Goal: Task Accomplishment & Management: Manage account settings

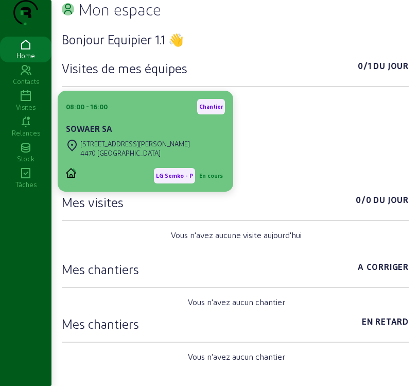
click at [122, 137] on div "08:00 - 16:00 [PERSON_NAME] SA" at bounding box center [145, 118] width 159 height 38
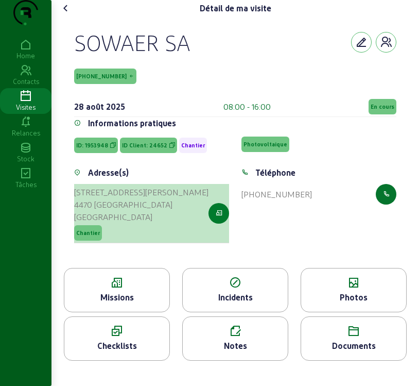
click at [222, 218] on icon "button" at bounding box center [219, 213] width 7 height 9
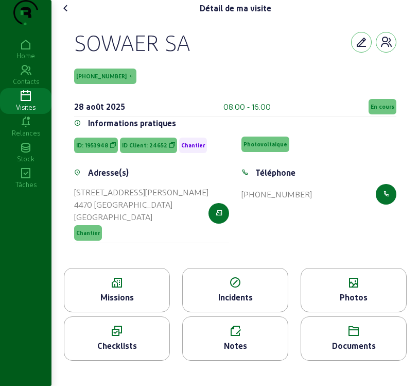
click at [128, 303] on div "Missions" at bounding box center [116, 297] width 105 height 12
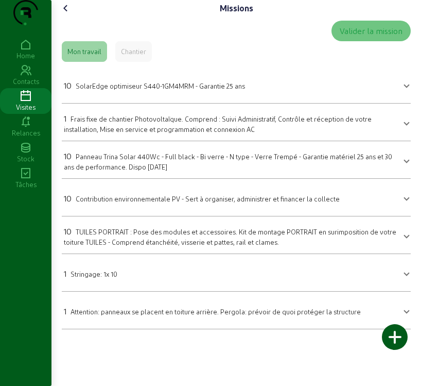
click at [155, 90] on span "SolarEdge optimiseur S440-1GM4MRM - Garantie 25 ans" at bounding box center [161, 86] width 170 height 8
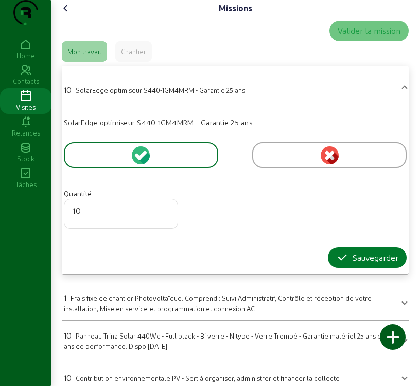
click at [363, 264] on div "Sauvegarder" at bounding box center [367, 257] width 62 height 12
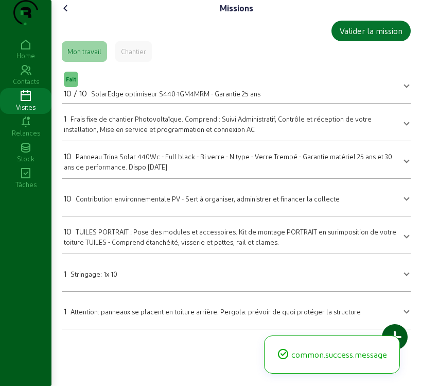
click at [175, 171] on span "Panneau Trina Solar 440Wc - Full black - Bi verre - N type - Verre Trempé - Gar…" at bounding box center [228, 162] width 329 height 18
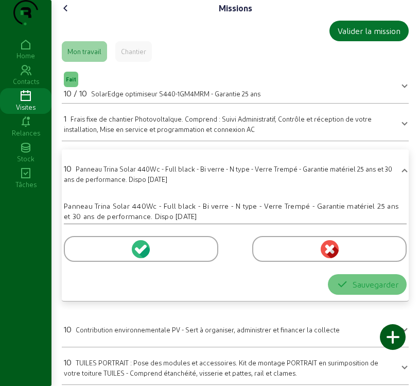
click at [138, 254] on icon at bounding box center [138, 250] width 7 height 7
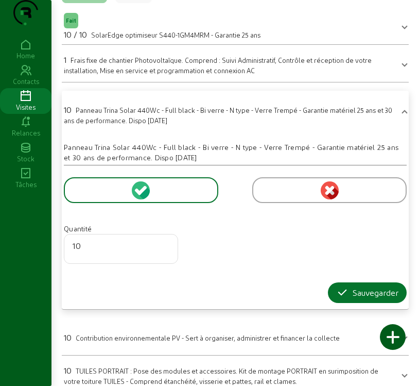
scroll to position [170, 0]
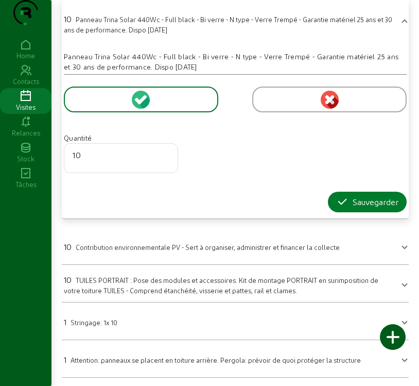
click at [360, 205] on div "Sauvegarder" at bounding box center [367, 202] width 62 height 12
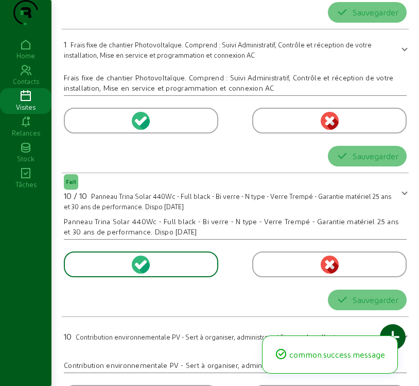
scroll to position [0, 0]
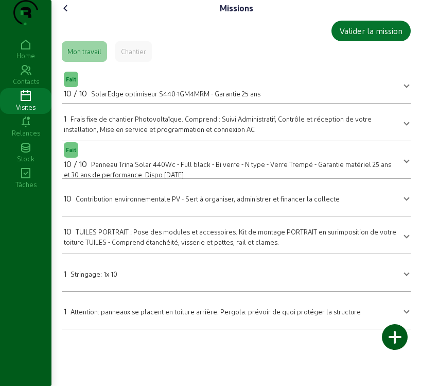
click at [300, 280] on mat-panel-title "1 Stringage: 1x 10" at bounding box center [230, 272] width 333 height 14
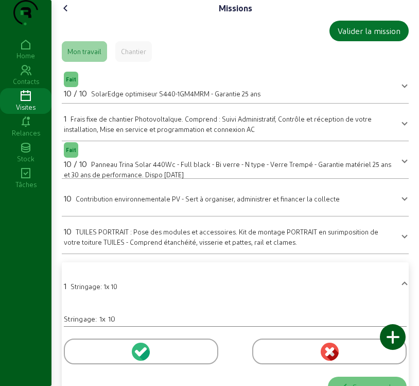
click at [144, 361] on circle at bounding box center [141, 352] width 18 height 18
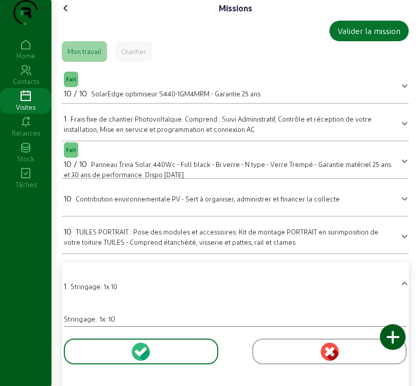
click at [142, 361] on circle at bounding box center [141, 352] width 18 height 18
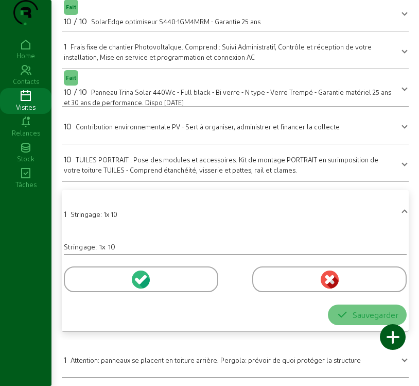
scroll to position [93, 0]
click at [139, 280] on icon at bounding box center [138, 280] width 7 height 7
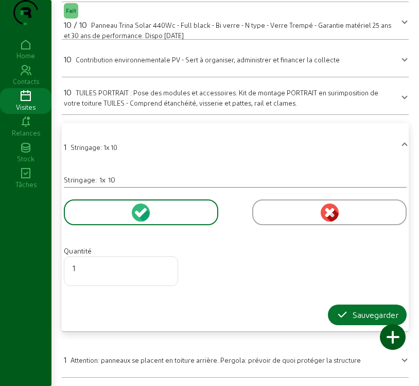
scroll to position [160, 0]
click at [379, 313] on div "Sauvegarder" at bounding box center [367, 315] width 62 height 12
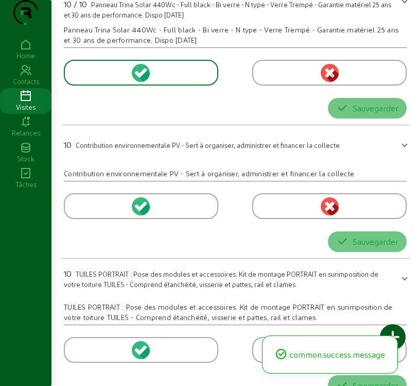
scroll to position [0, 0]
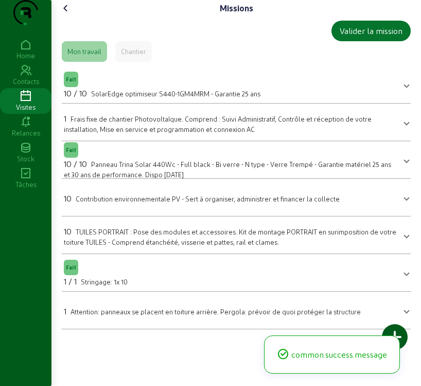
click at [131, 247] on div "10 TUILES PORTRAIT : Pose des modules et accessoires. Kit de montage PORTRAIT e…" at bounding box center [230, 236] width 333 height 22
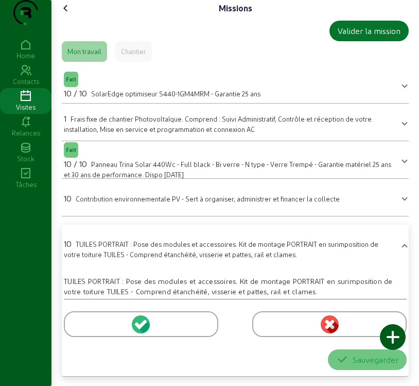
click at [138, 333] on circle at bounding box center [141, 324] width 18 height 18
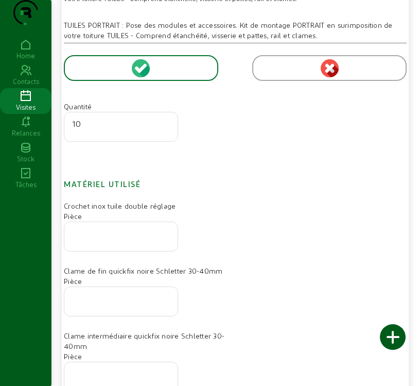
scroll to position [258, 0]
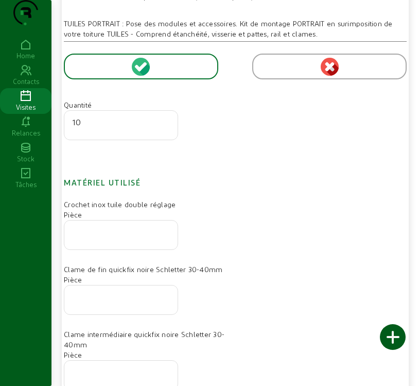
click at [141, 238] on input "number" at bounding box center [121, 232] width 97 height 12
type input "24"
click at [105, 303] on input "number" at bounding box center [121, 297] width 97 height 12
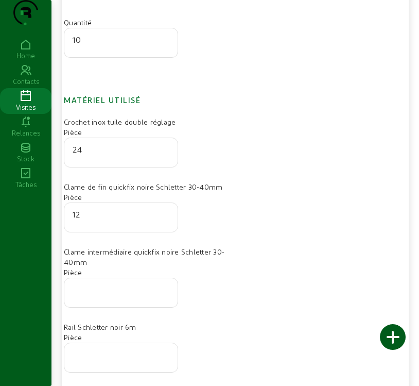
scroll to position [361, 0]
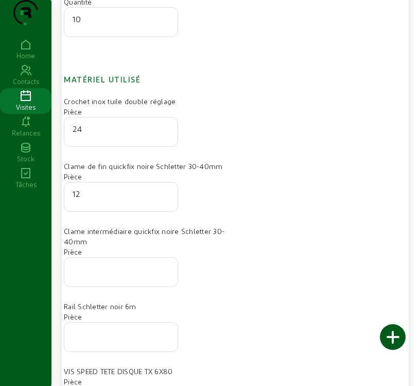
type input "12"
drag, startPoint x: 105, startPoint y: 294, endPoint x: 133, endPoint y: 298, distance: 28.1
click at [106, 275] on input "number" at bounding box center [121, 269] width 97 height 12
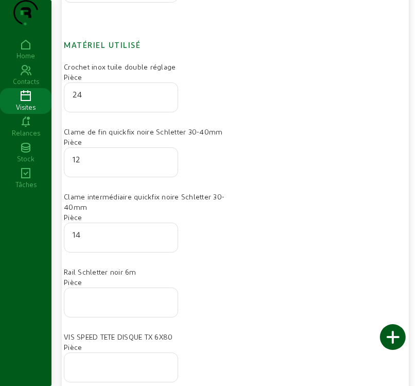
scroll to position [412, 0]
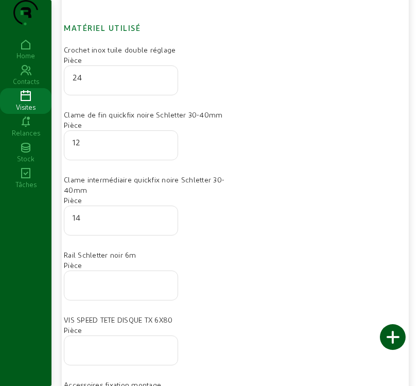
type input "14"
click at [101, 300] on div at bounding box center [121, 285] width 97 height 29
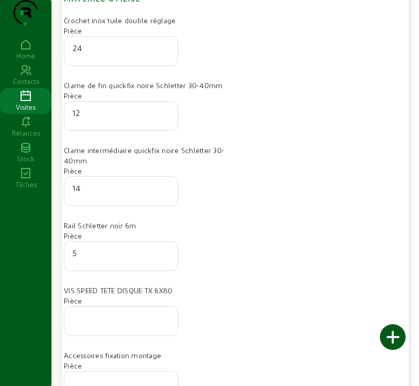
scroll to position [464, 0]
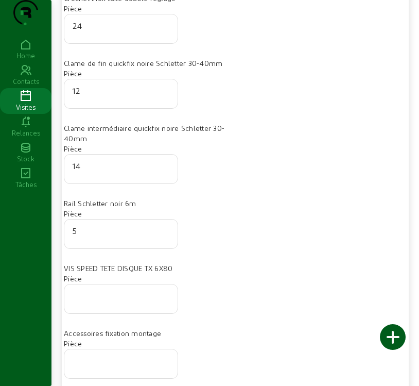
type input "5"
click at [123, 302] on input "number" at bounding box center [121, 296] width 97 height 12
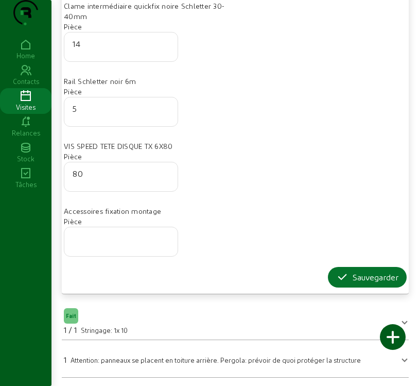
scroll to position [606, 0]
type input "80"
click at [365, 279] on div "Sauvegarder" at bounding box center [367, 277] width 62 height 12
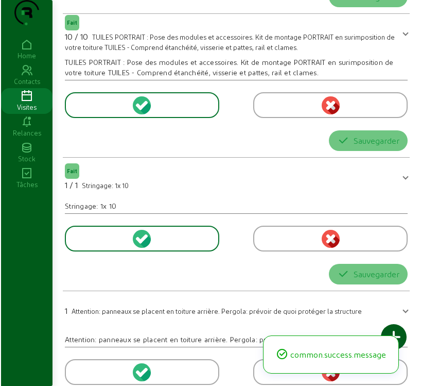
scroll to position [0, 0]
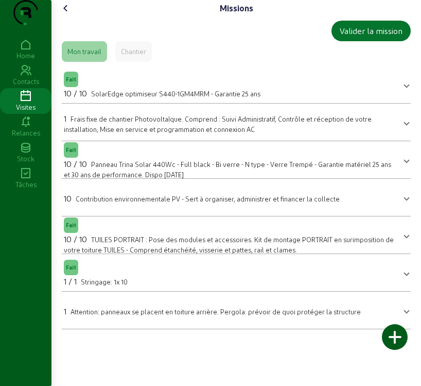
click at [396, 336] on div at bounding box center [395, 337] width 26 height 26
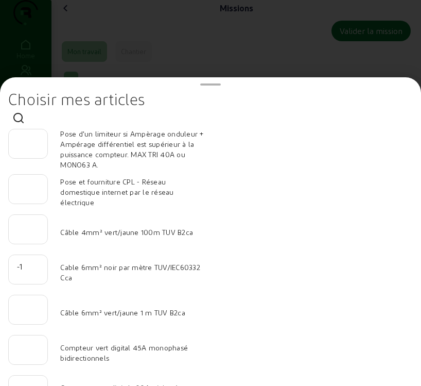
type input "-1"
click at [36, 273] on input "-1" at bounding box center [28, 266] width 22 height 12
type input "40"
click at [25, 306] on input "number" at bounding box center [28, 306] width 22 height 12
click at [24, 306] on input "number" at bounding box center [28, 306] width 22 height 12
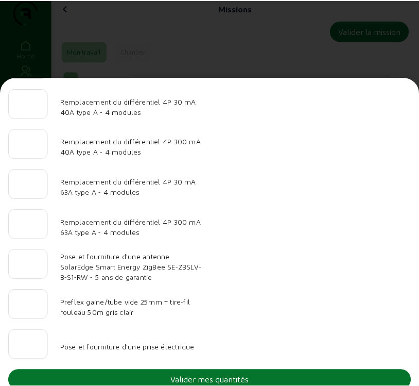
scroll to position [1067, 0]
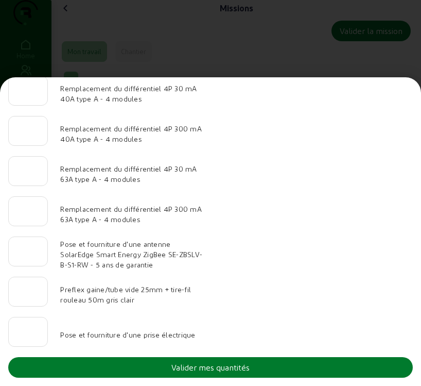
type input "20"
click at [235, 367] on div "Valider mes quantités" at bounding box center [211, 367] width 78 height 12
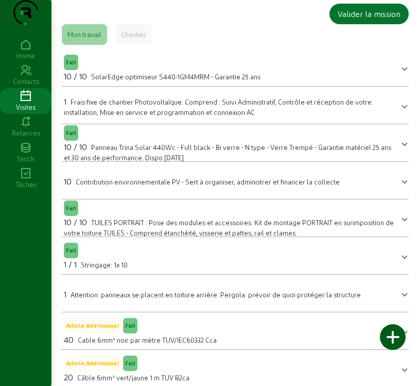
scroll to position [0, 0]
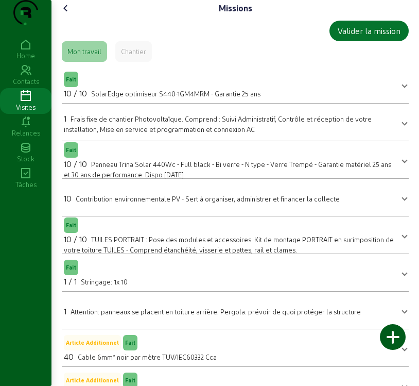
click at [67, 14] on icon at bounding box center [66, 8] width 12 height 12
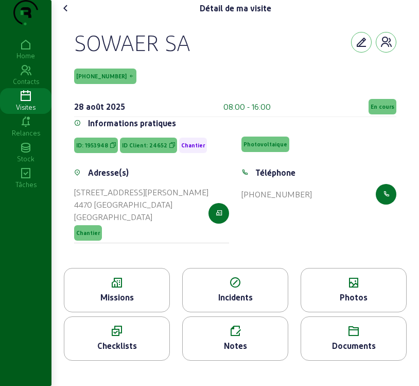
click at [146, 289] on icon at bounding box center [116, 283] width 105 height 12
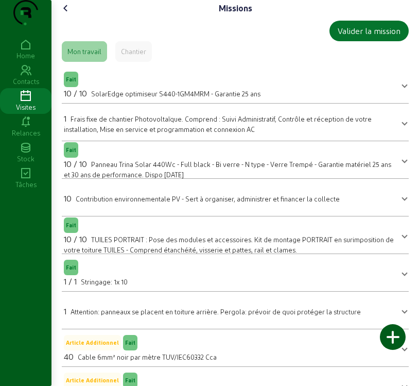
click at [69, 14] on icon at bounding box center [66, 8] width 12 height 12
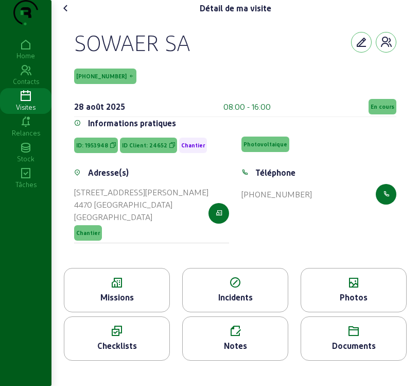
click at [357, 303] on div "Photos" at bounding box center [353, 297] width 105 height 12
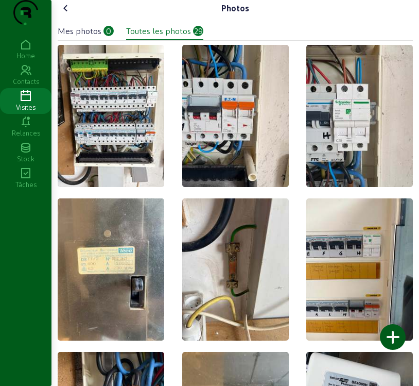
click at [100, 37] on div "Mes photos" at bounding box center [80, 31] width 44 height 12
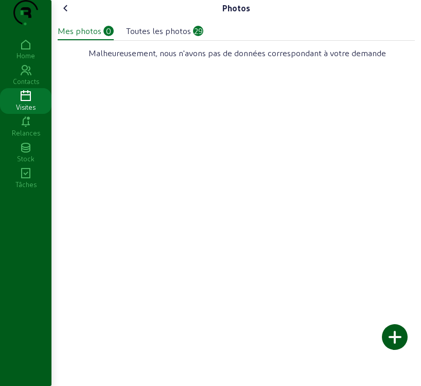
click at [403, 341] on div at bounding box center [395, 337] width 26 height 26
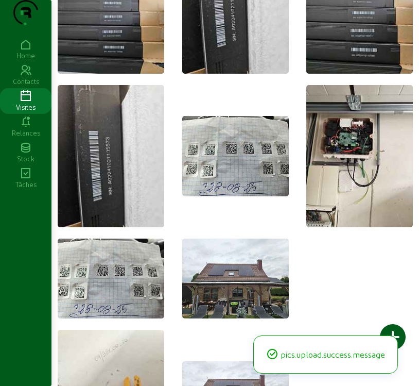
scroll to position [155, 0]
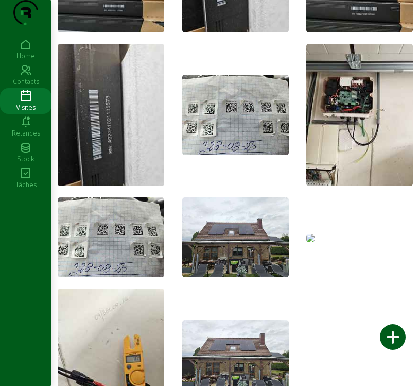
click at [315, 242] on img at bounding box center [311, 238] width 8 height 8
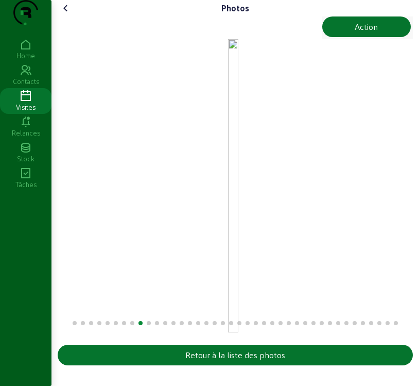
scroll to position [4, 0]
click at [360, 33] on div "Action" at bounding box center [366, 27] width 23 height 12
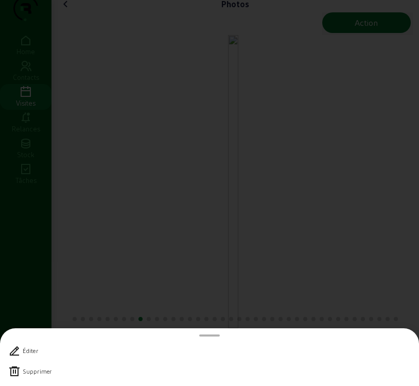
scroll to position [0, 0]
click at [12, 370] on icon at bounding box center [14, 371] width 12 height 12
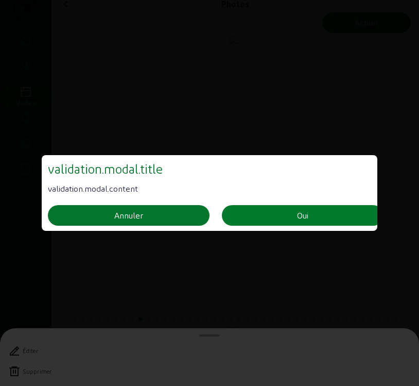
click at [306, 213] on div "Oui" at bounding box center [302, 215] width 11 height 12
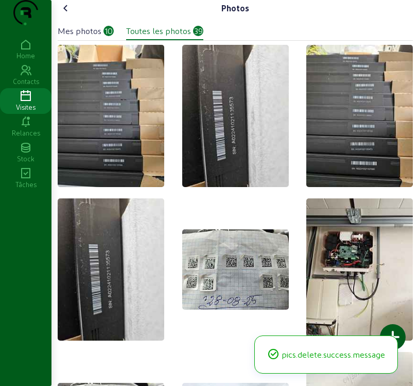
scroll to position [4, 0]
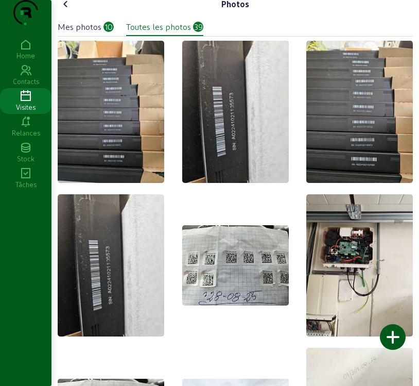
click at [66, 10] on icon at bounding box center [66, 4] width 12 height 12
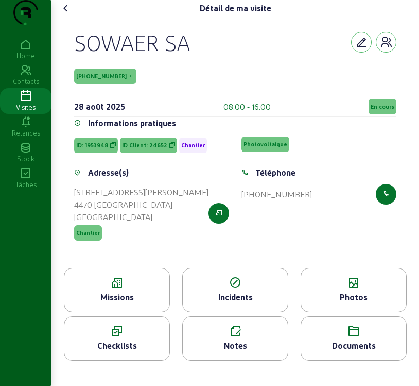
click at [379, 110] on span "En cours" at bounding box center [383, 106] width 24 height 7
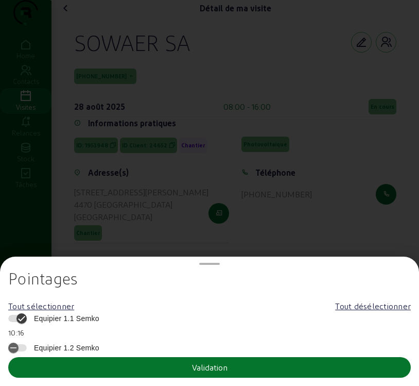
click at [86, 315] on span "Equipier 1.1 Semko" at bounding box center [64, 318] width 71 height 10
click at [27, 315] on button "Equipier 1.1 Semko" at bounding box center [17, 318] width 19 height 7
click at [80, 369] on button "Validation" at bounding box center [209, 367] width 403 height 21
